Goal: Task Accomplishment & Management: Use online tool/utility

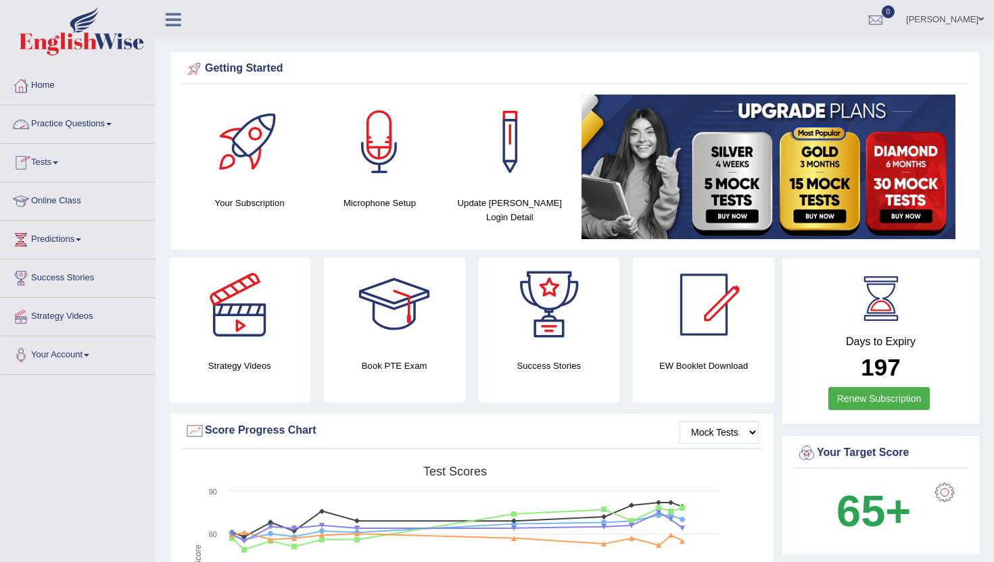
click at [65, 122] on link "Practice Questions" at bounding box center [78, 122] width 154 height 34
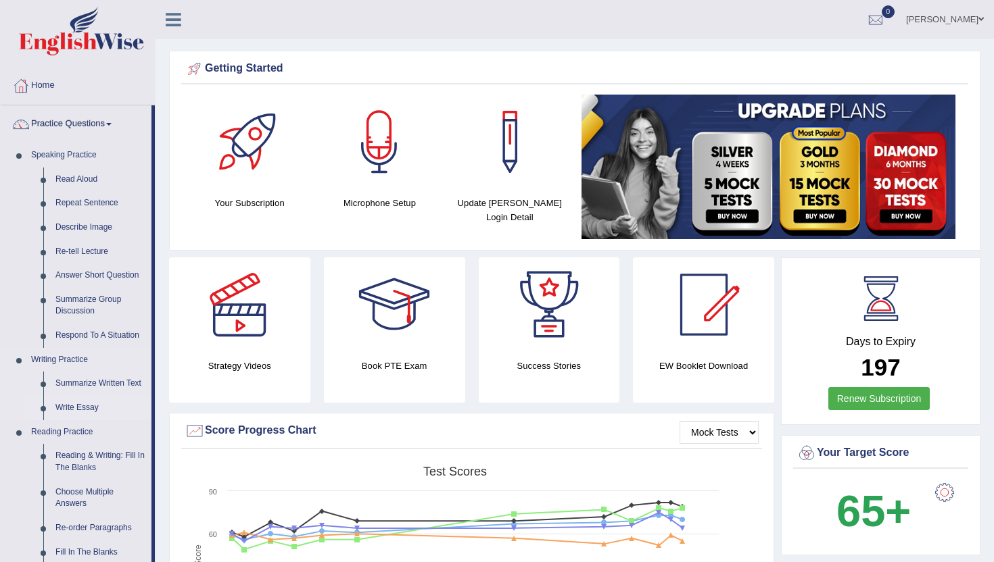
click at [95, 406] on link "Write Essay" at bounding box center [100, 408] width 102 height 24
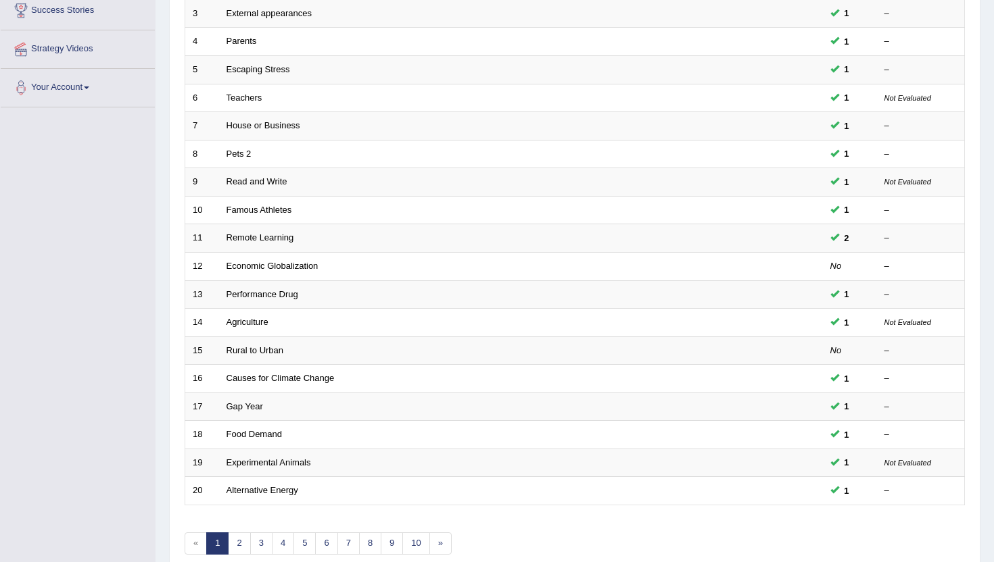
scroll to position [270, 0]
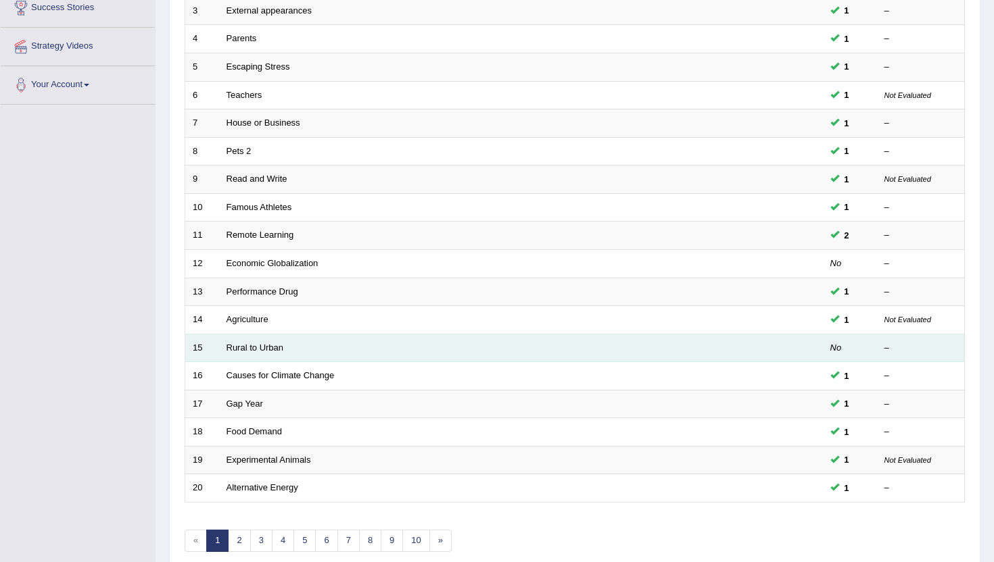
click at [237, 357] on td "Rural to Urban" at bounding box center [470, 348] width 502 height 28
click at [241, 347] on link "Rural to Urban" at bounding box center [254, 348] width 57 height 10
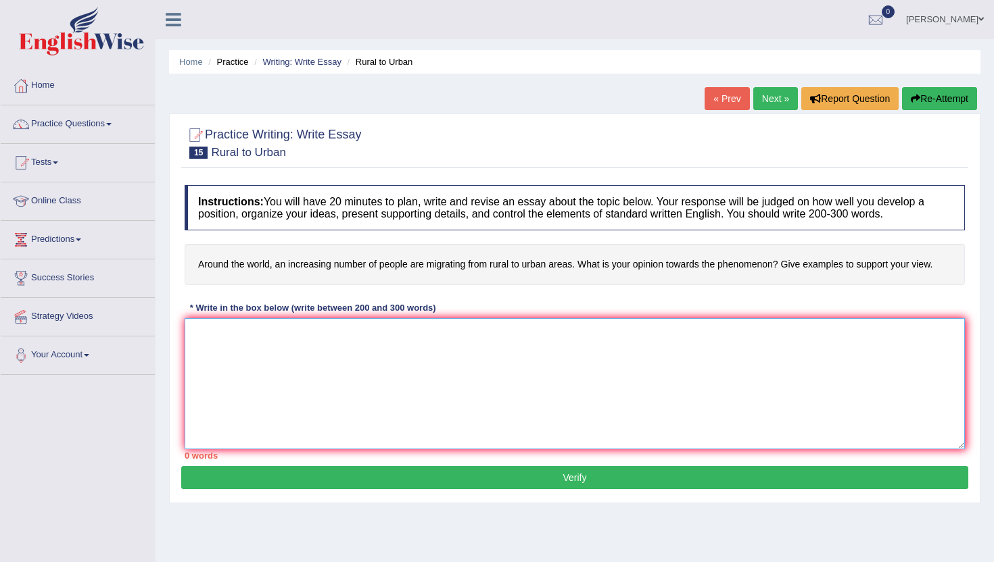
click at [341, 365] on textarea at bounding box center [575, 383] width 780 height 131
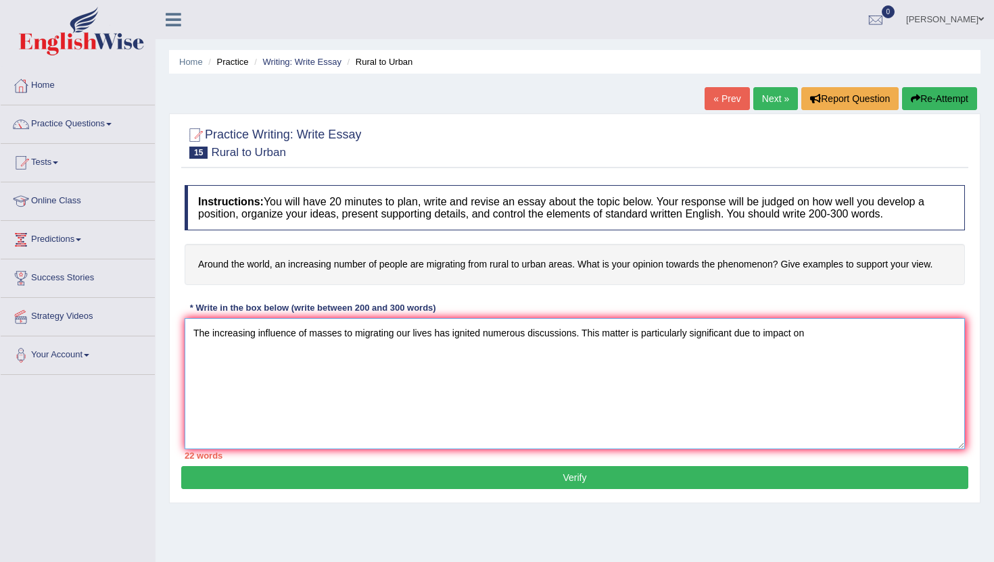
type textarea "The increasing influence of masses to migrating our lives has ignited numerous …"
